Goal: Find specific page/section: Find specific page/section

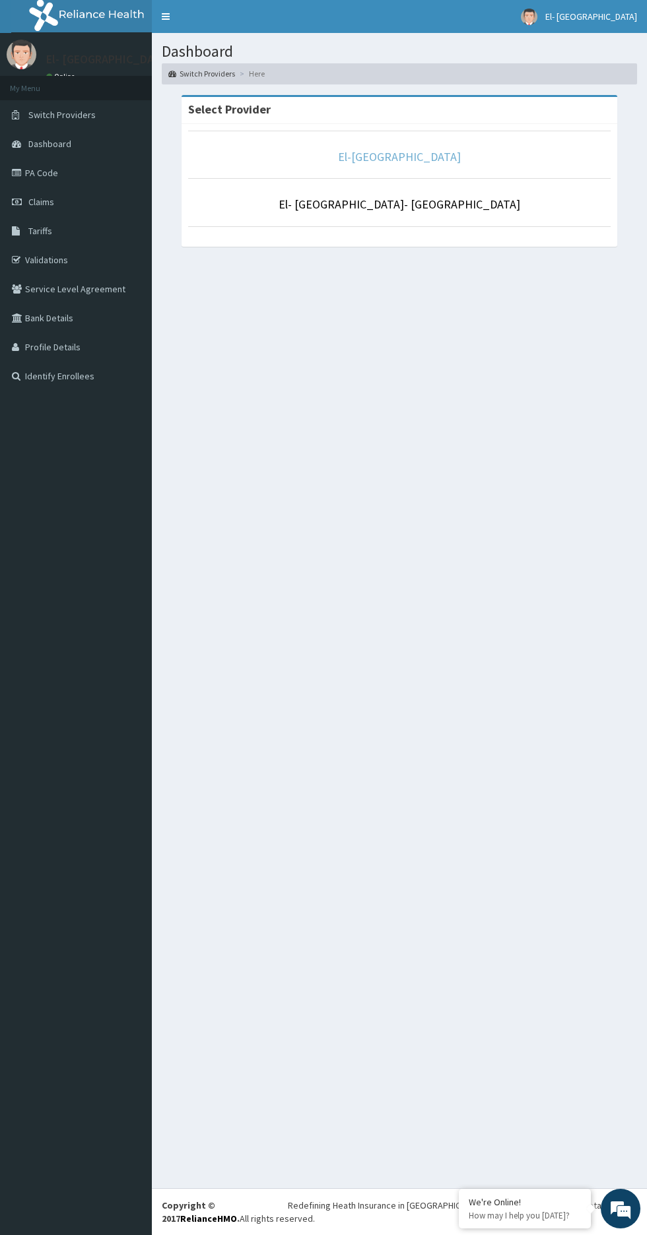
click at [421, 149] on link "El-[GEOGRAPHIC_DATA]" at bounding box center [399, 156] width 123 height 15
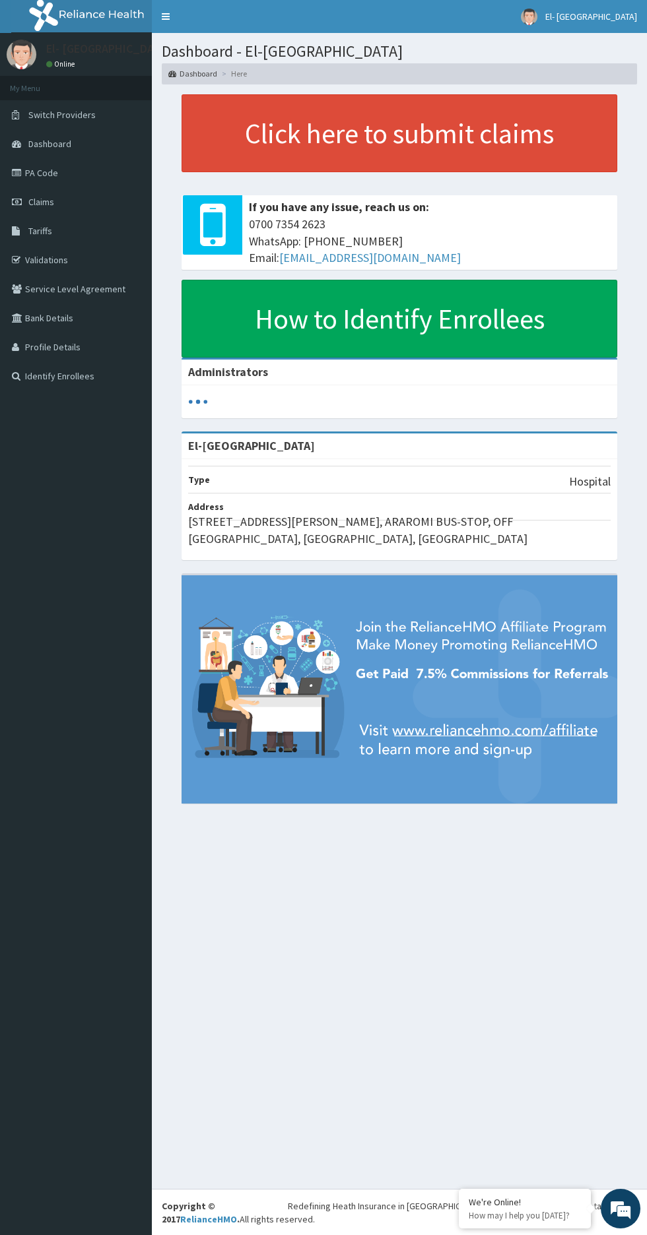
click at [110, 168] on link "PA Code" at bounding box center [76, 172] width 152 height 29
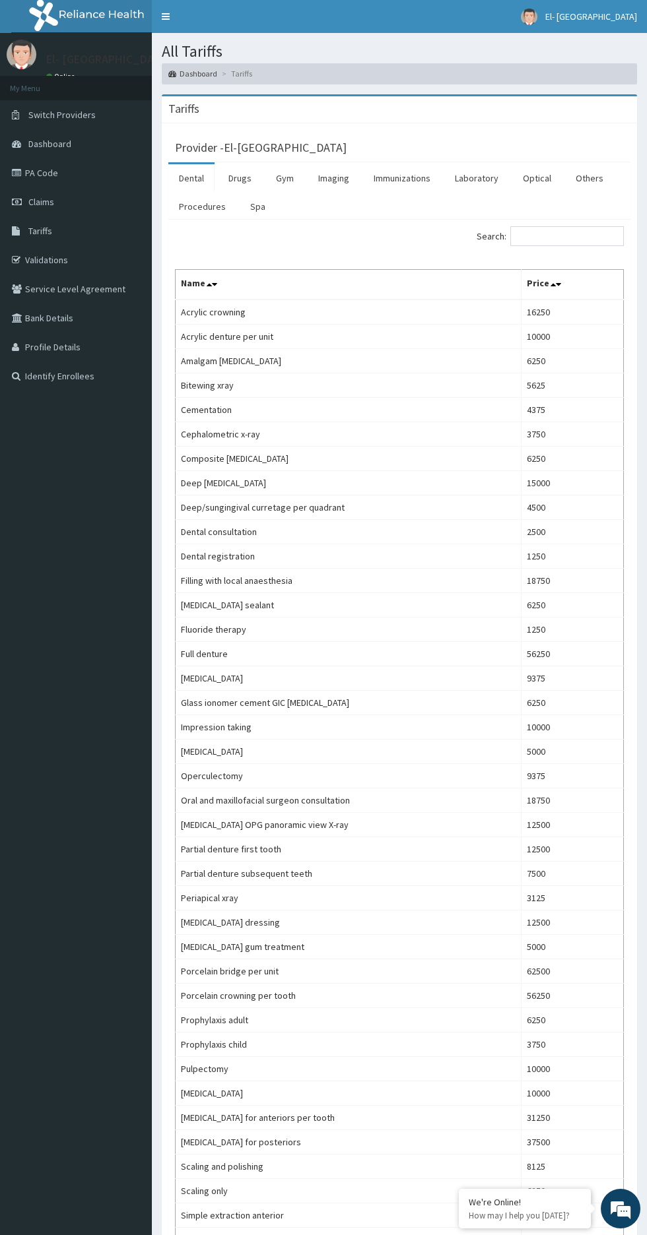
click at [196, 207] on link "Procedures" at bounding box center [202, 207] width 68 height 28
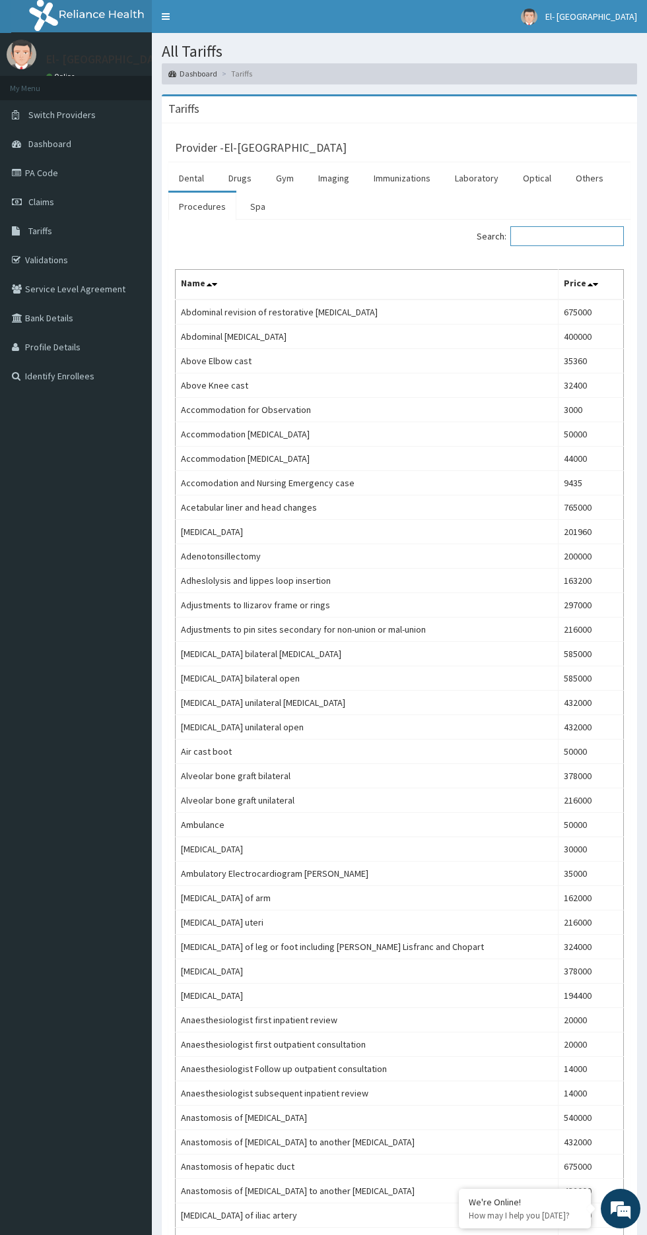
click at [546, 237] on input "Search:" at bounding box center [566, 236] width 113 height 20
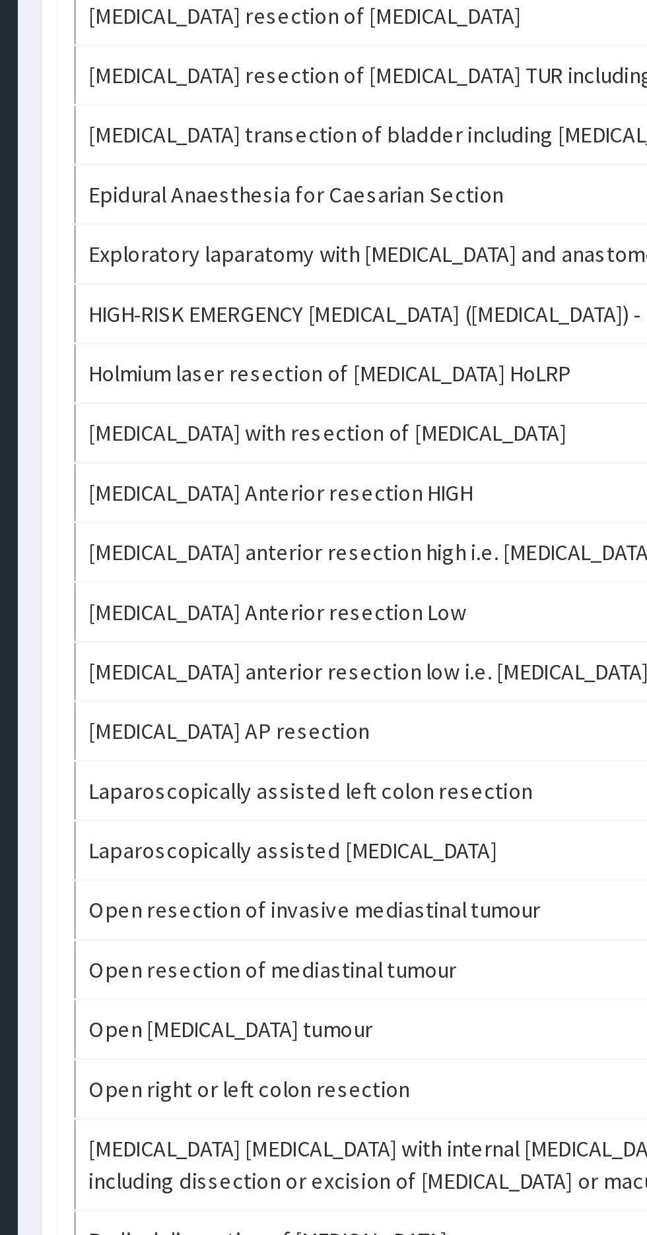
type input "Section"
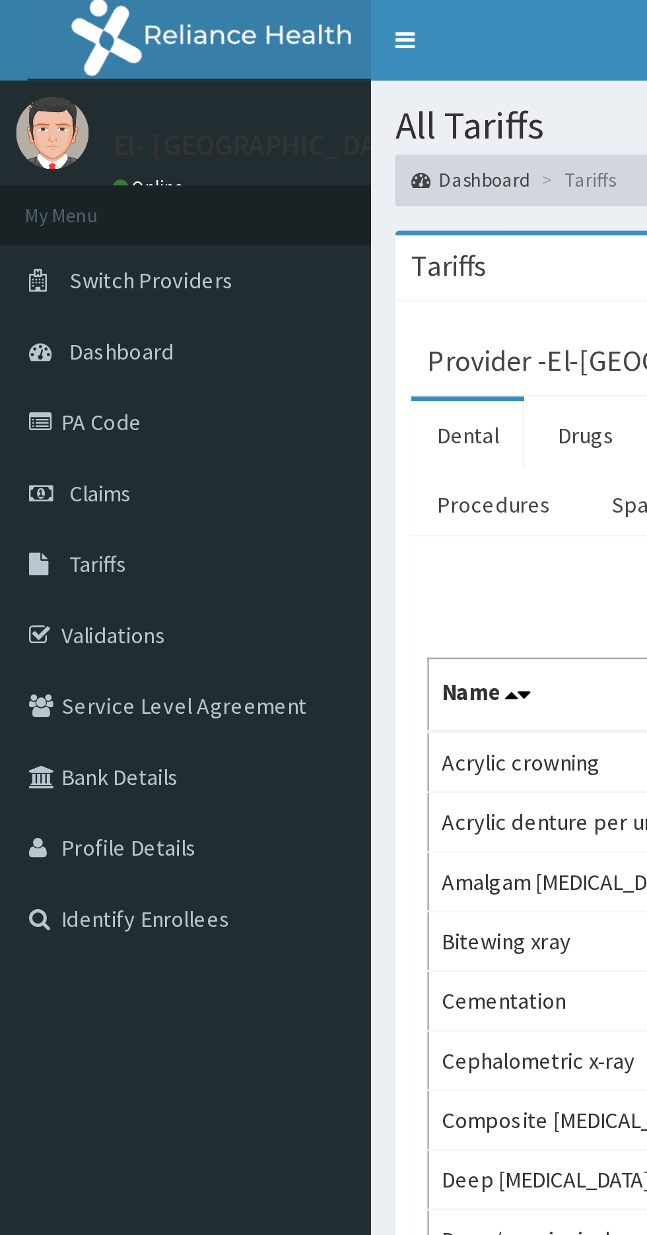
click at [94, 172] on link "PA Code" at bounding box center [76, 172] width 152 height 29
